Goal: Find specific page/section: Find specific page/section

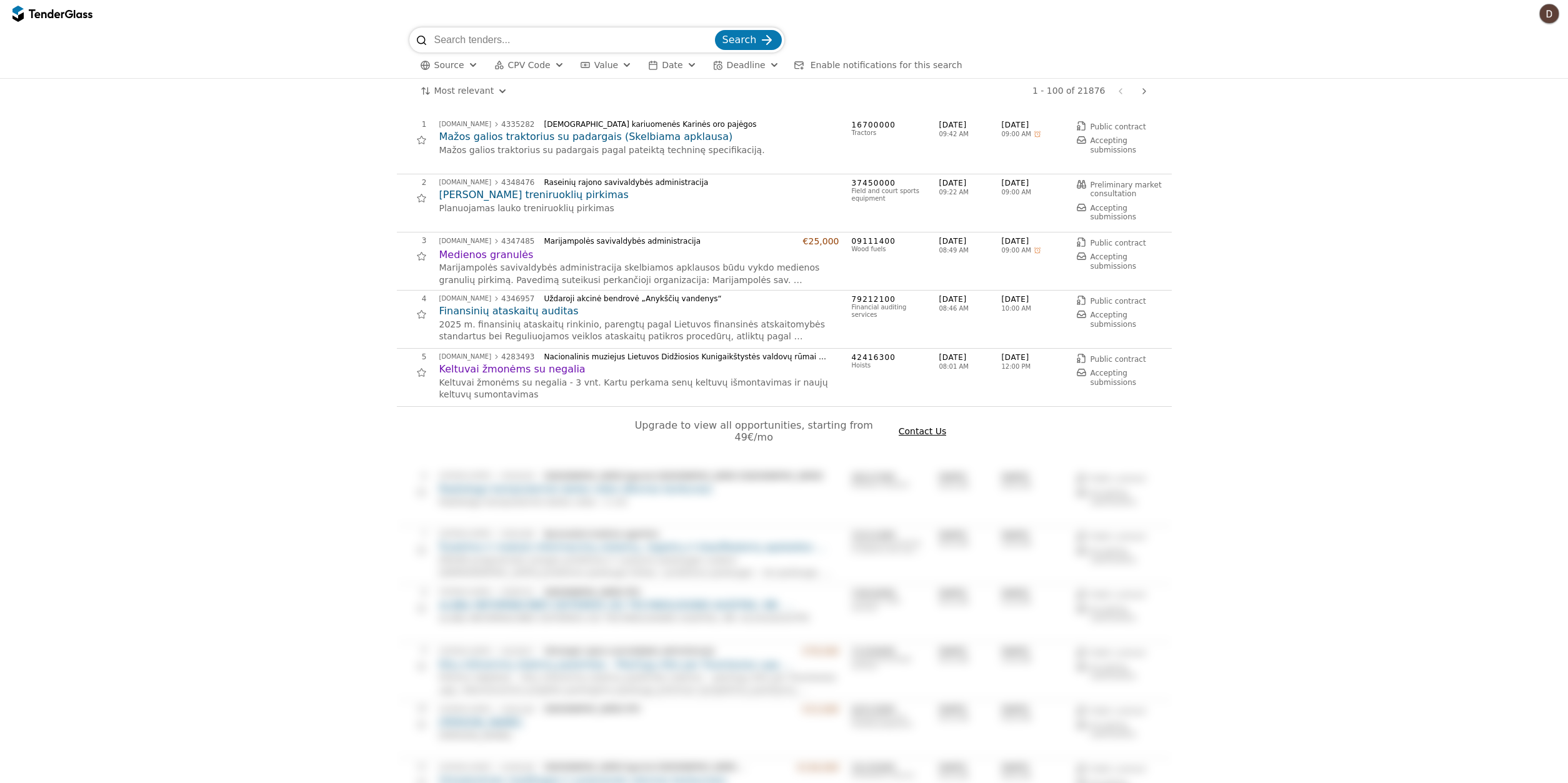
click at [462, 68] on button "Source" at bounding box center [449, 66] width 68 height 16
click at [463, 114] on div at bounding box center [459, 113] width 10 height 10
click at [772, 43] on div "submit" at bounding box center [766, 40] width 48 height 48
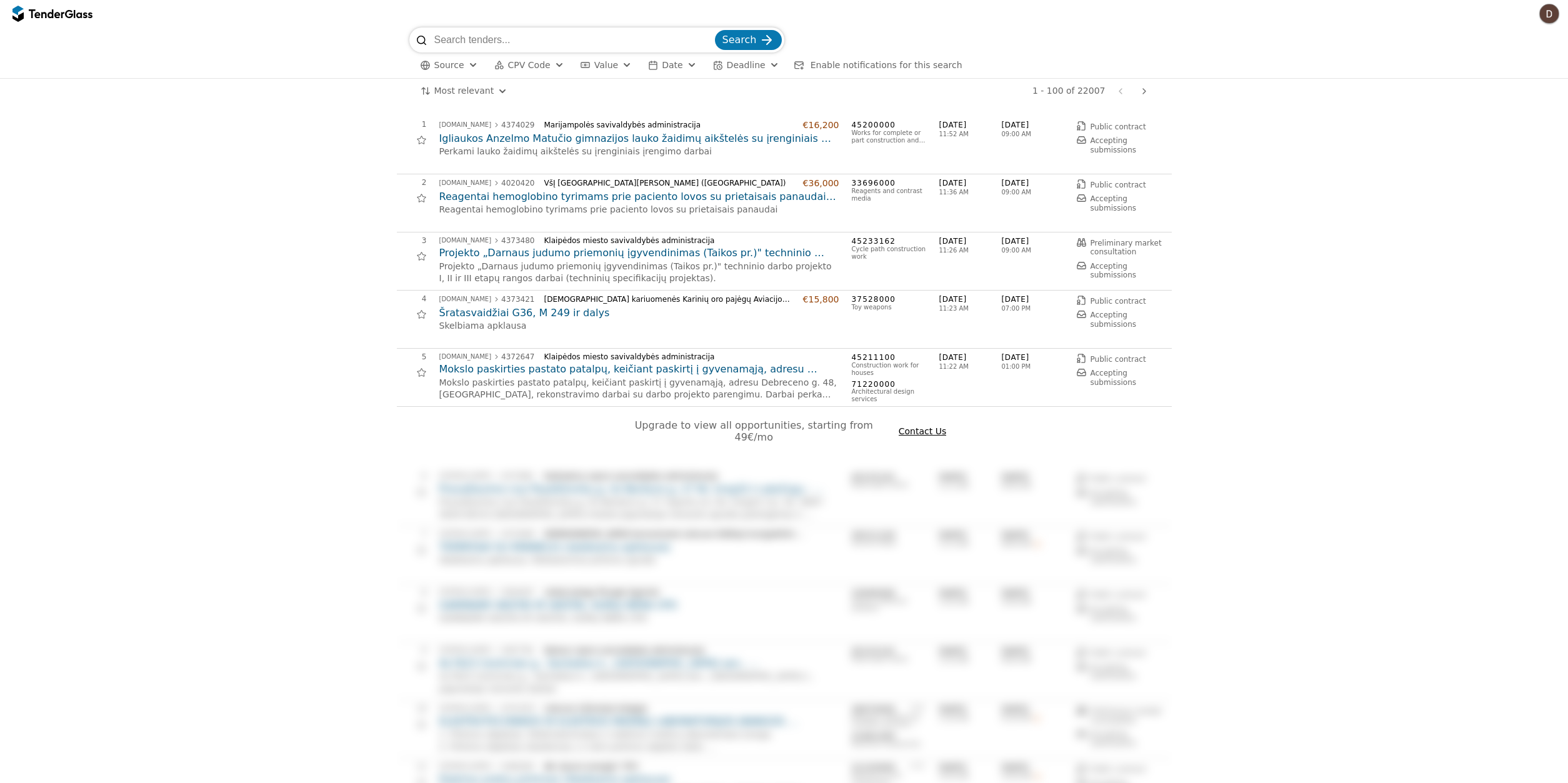
click at [446, 66] on span "Source" at bounding box center [449, 65] width 30 height 10
click at [460, 117] on div at bounding box center [458, 114] width 43 height 43
click at [467, 91] on div "[GEOGRAPHIC_DATA]" at bounding box center [522, 91] width 149 height 20
click at [460, 116] on div at bounding box center [459, 113] width 10 height 10
click at [464, 94] on div "[GEOGRAPHIC_DATA]" at bounding box center [522, 91] width 149 height 20
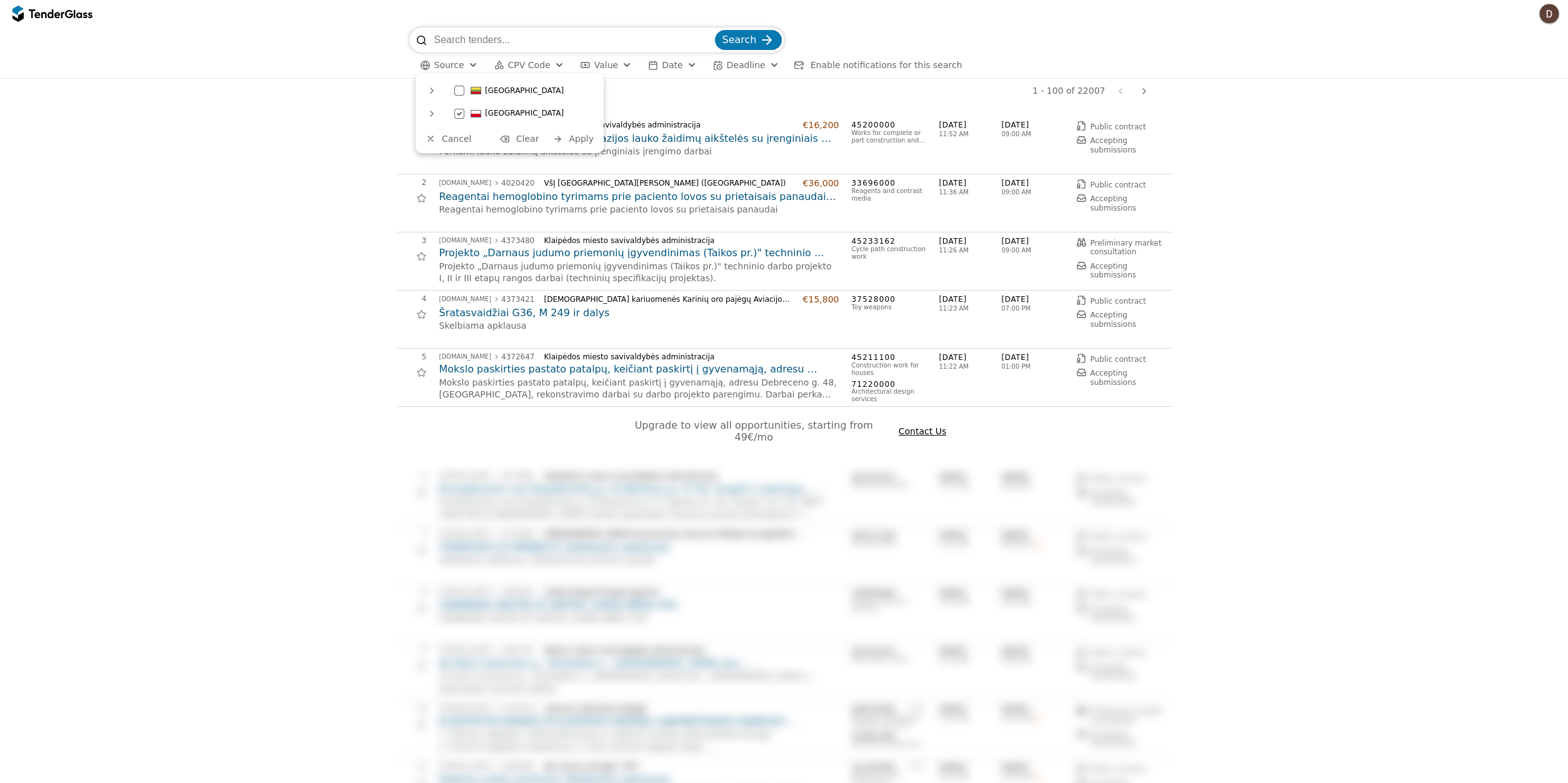
click at [434, 114] on div at bounding box center [432, 114] width 30 height 33
click at [583, 177] on span "Apply" at bounding box center [581, 176] width 25 height 10
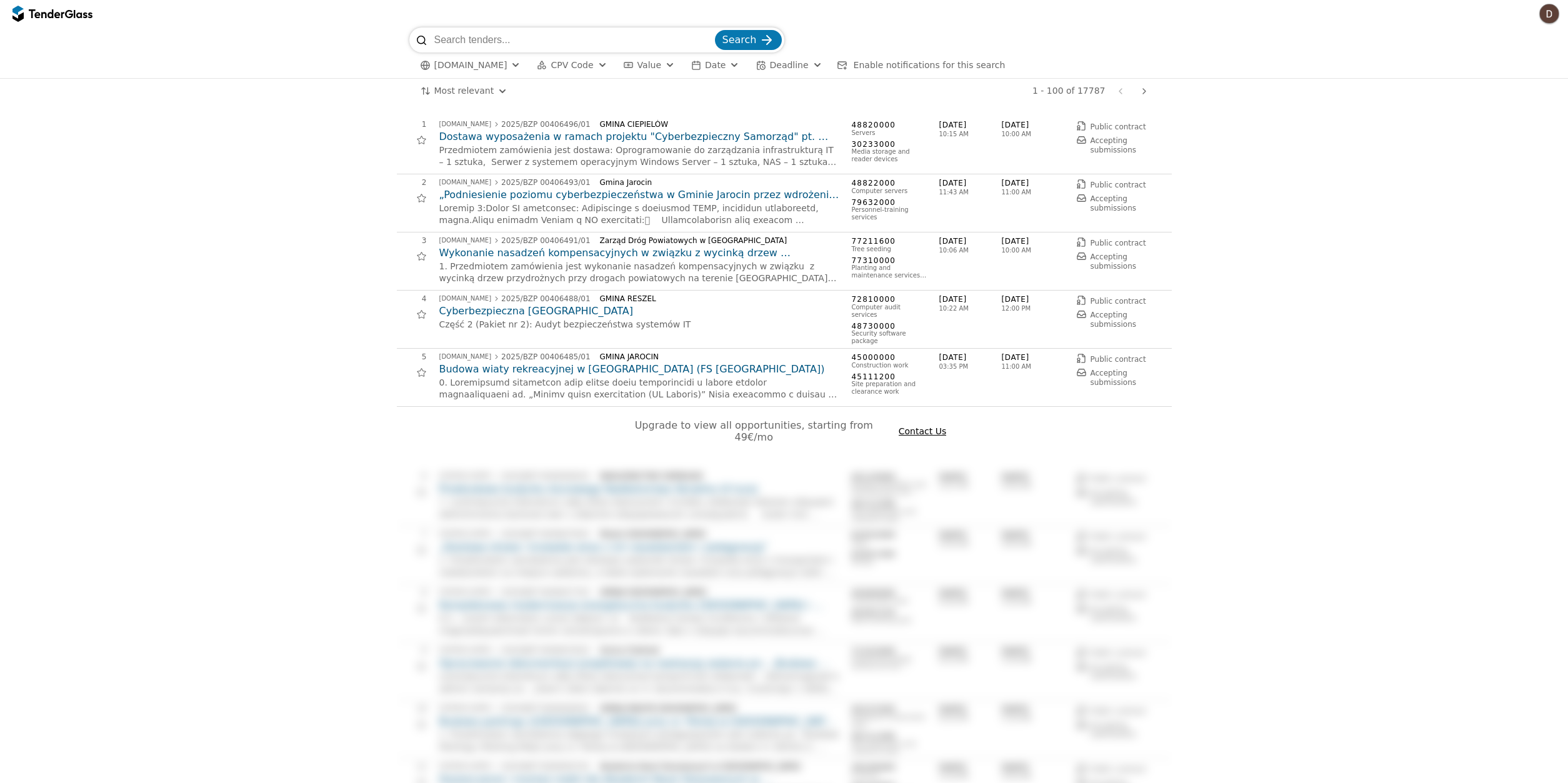
click at [538, 316] on h2 "Cyberbezpieczna [GEOGRAPHIC_DATA]" at bounding box center [639, 311] width 400 height 14
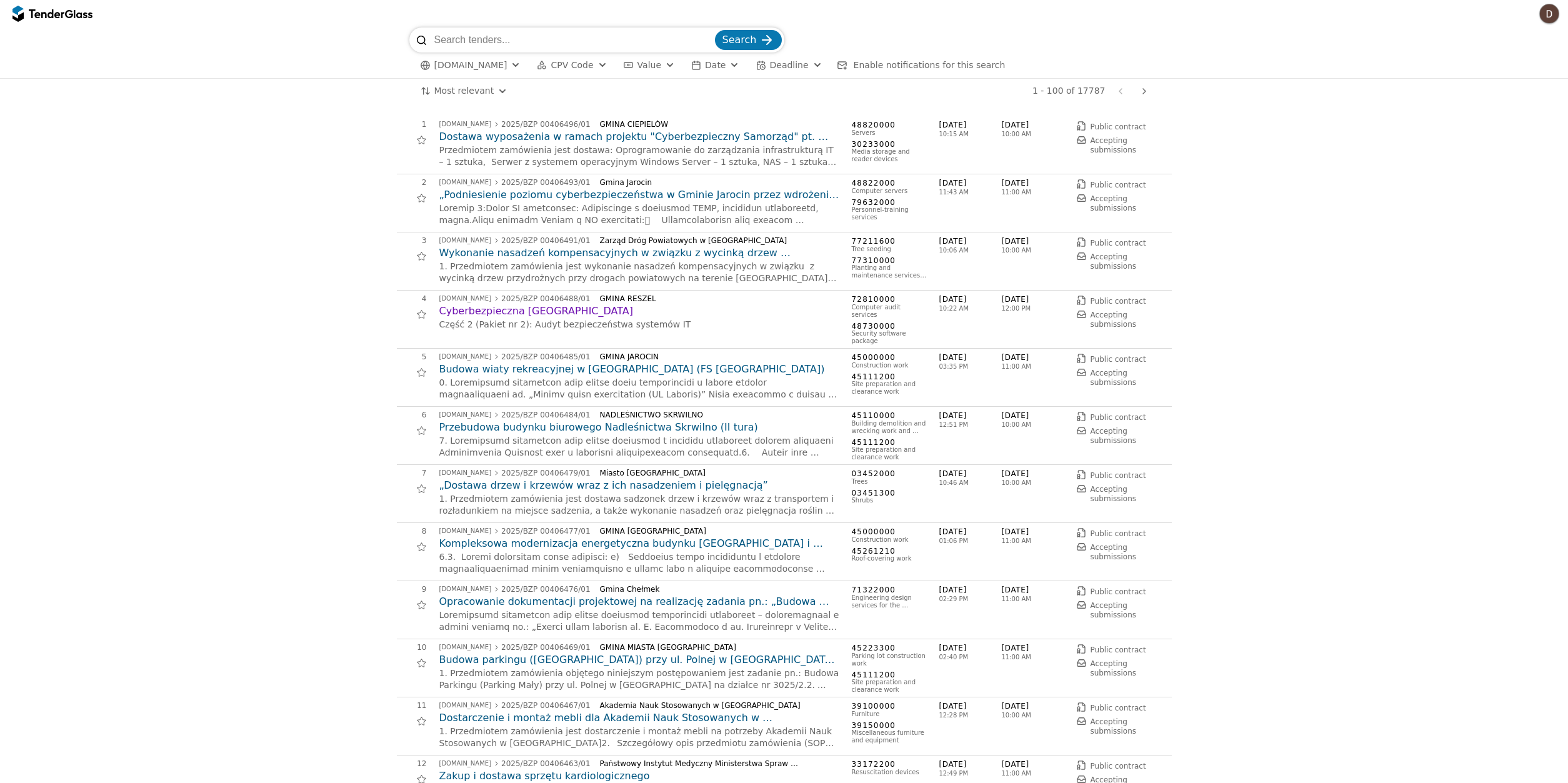
click at [467, 68] on span "[DOMAIN_NAME]" at bounding box center [471, 65] width 73 height 11
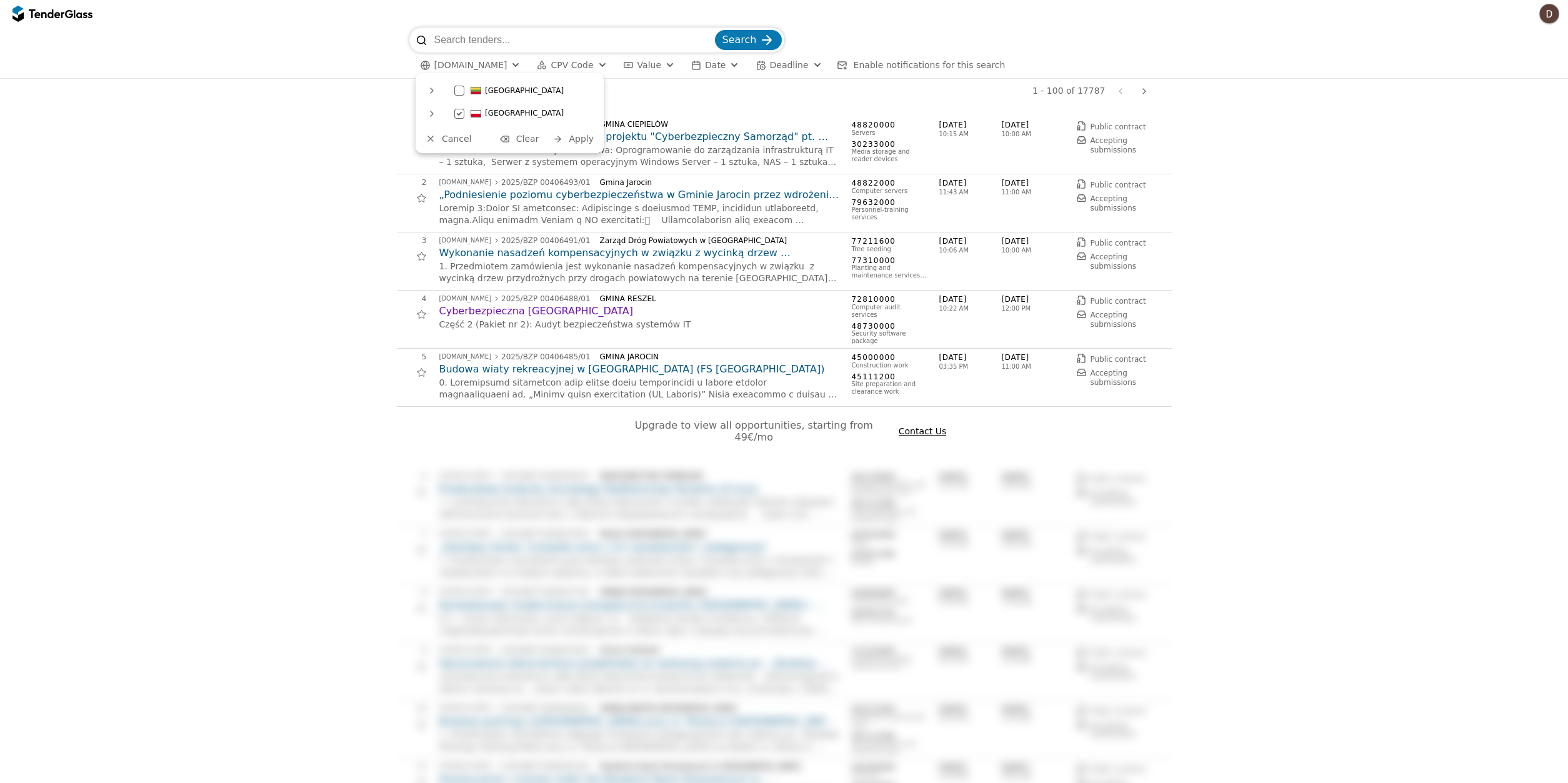
click at [458, 93] on div at bounding box center [459, 91] width 10 height 10
click at [458, 114] on div at bounding box center [458, 114] width 43 height 43
click at [426, 88] on div at bounding box center [432, 91] width 20 height 20
click at [578, 175] on span "Apply" at bounding box center [581, 176] width 25 height 10
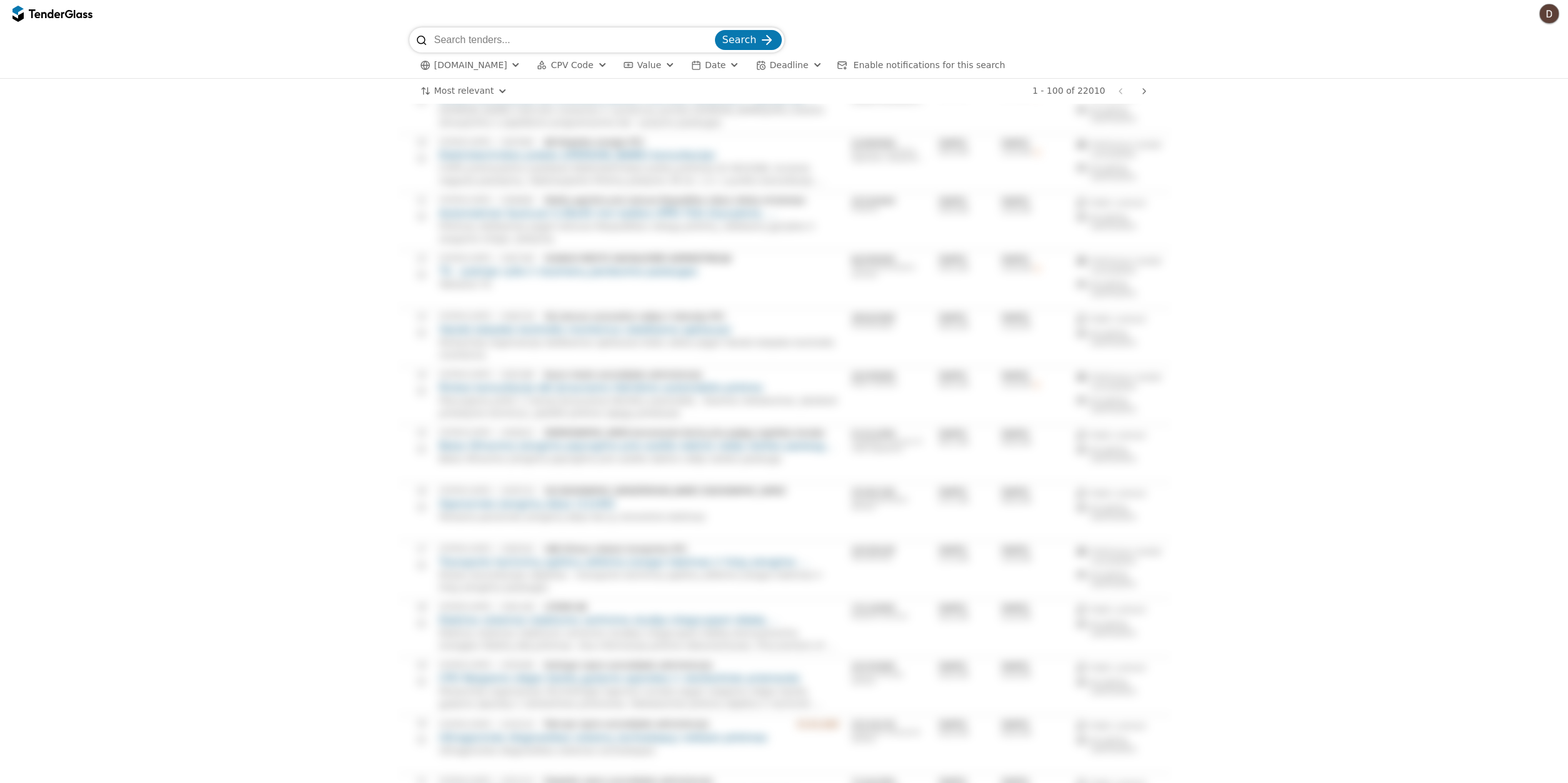
scroll to position [1466, 0]
